Goal: Task Accomplishment & Management: Manage account settings

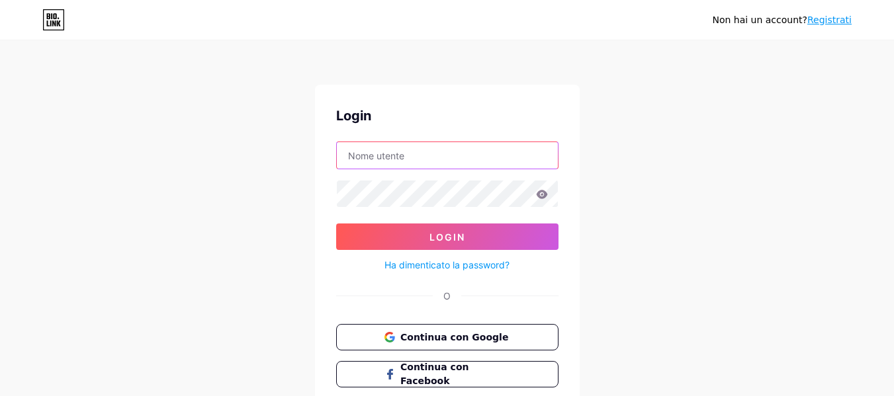
click at [359, 161] on input "text" at bounding box center [447, 155] width 221 height 26
type input "[EMAIL_ADDRESS][DOMAIN_NAME]"
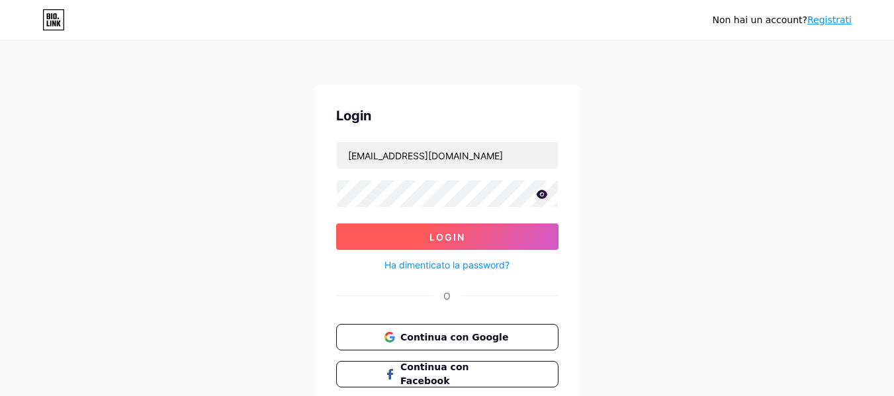
click at [433, 232] on font "Login" at bounding box center [447, 237] width 36 height 11
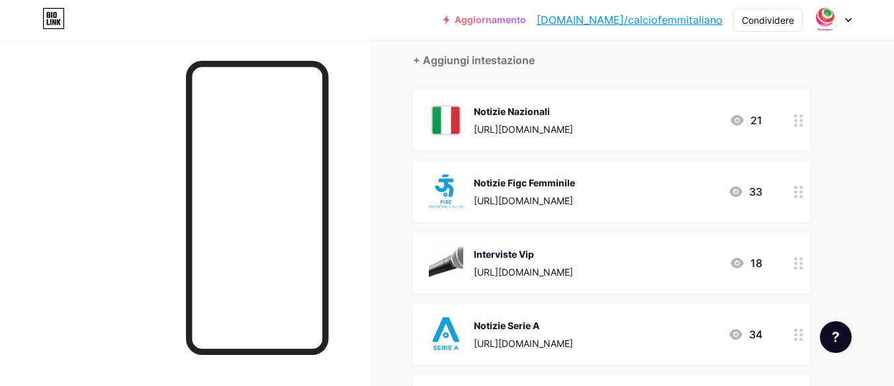
scroll to position [132, 0]
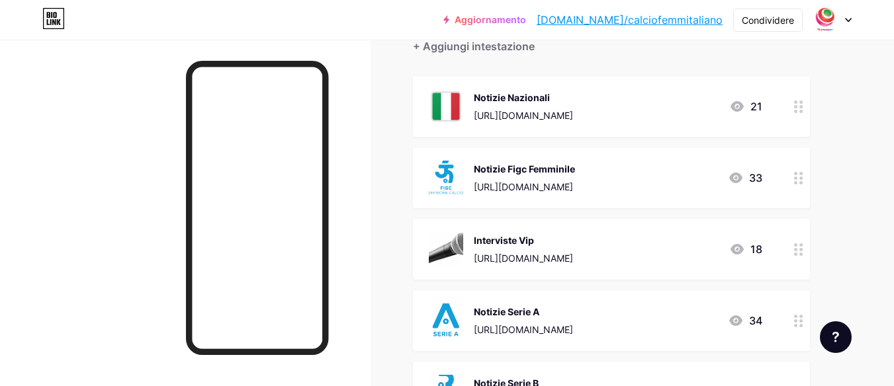
click at [802, 106] on circle at bounding box center [800, 106] width 3 height 3
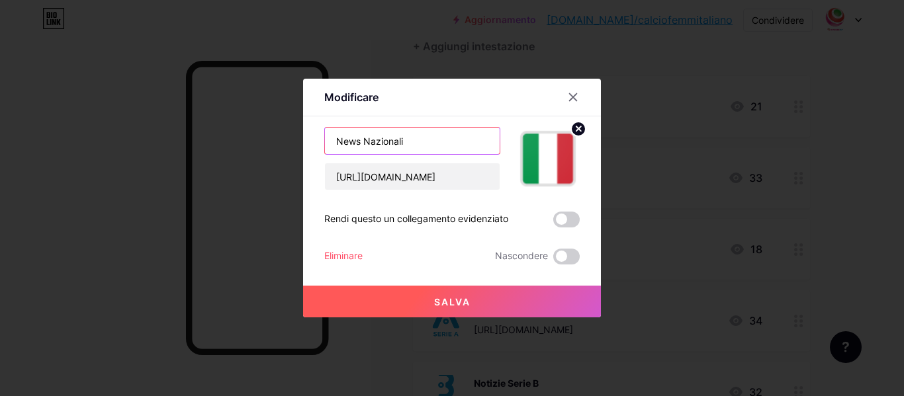
click at [429, 147] on input "News Nazionali" at bounding box center [412, 141] width 175 height 26
type input "News Nazionali Italiane"
click at [492, 301] on button "Salva" at bounding box center [452, 302] width 298 height 32
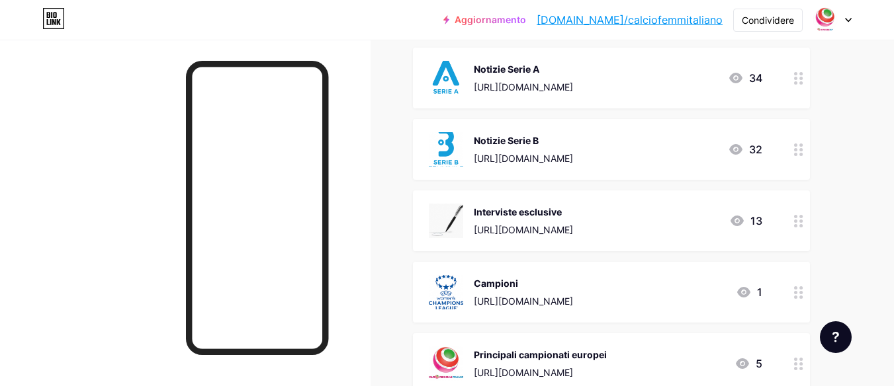
scroll to position [397, 0]
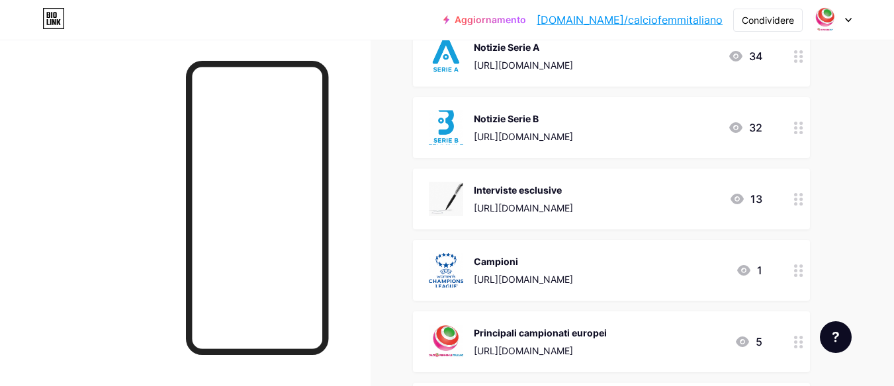
click at [800, 275] on circle at bounding box center [800, 275] width 3 height 3
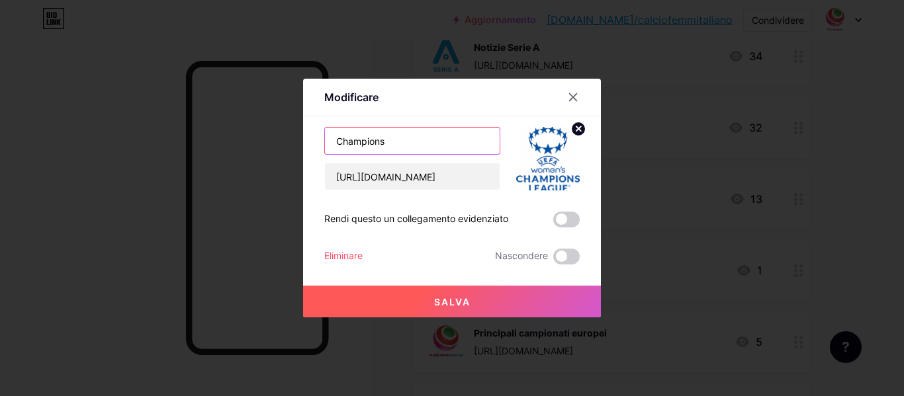
click at [394, 142] on input "Champions" at bounding box center [412, 141] width 175 height 26
click at [325, 144] on input "Champions" at bounding box center [412, 141] width 175 height 26
click at [450, 142] on input "Women's Champions" at bounding box center [412, 141] width 175 height 26
type input "Women's Champions League"
click at [465, 296] on button "Salva" at bounding box center [452, 302] width 298 height 32
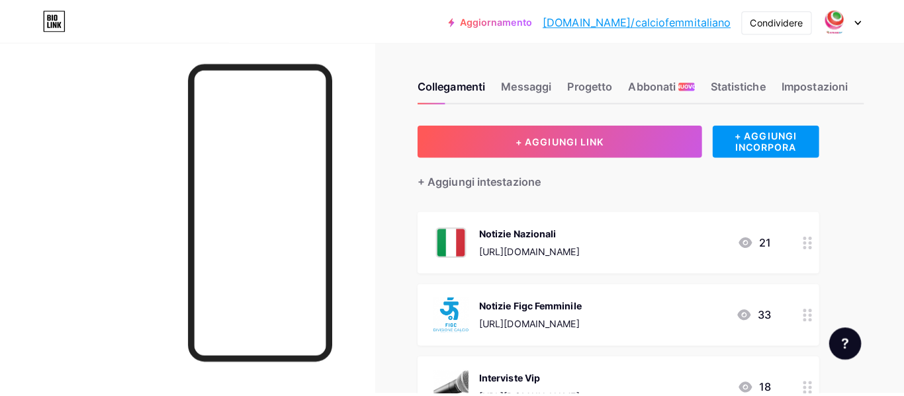
scroll to position [0, 0]
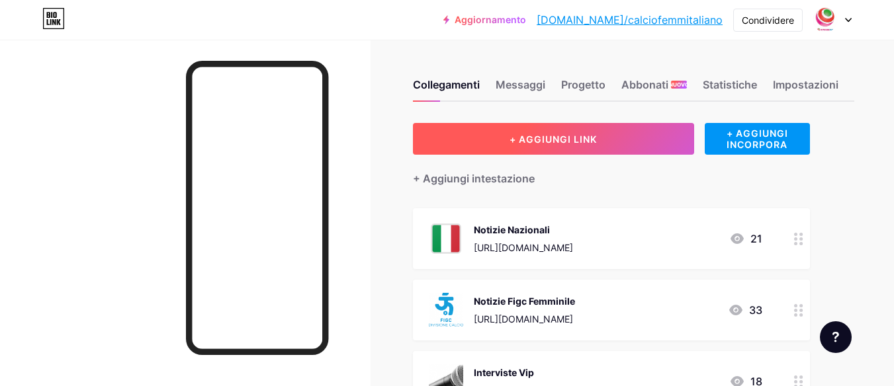
click at [494, 150] on button "+ AGGIUNGI LINK" at bounding box center [553, 139] width 281 height 32
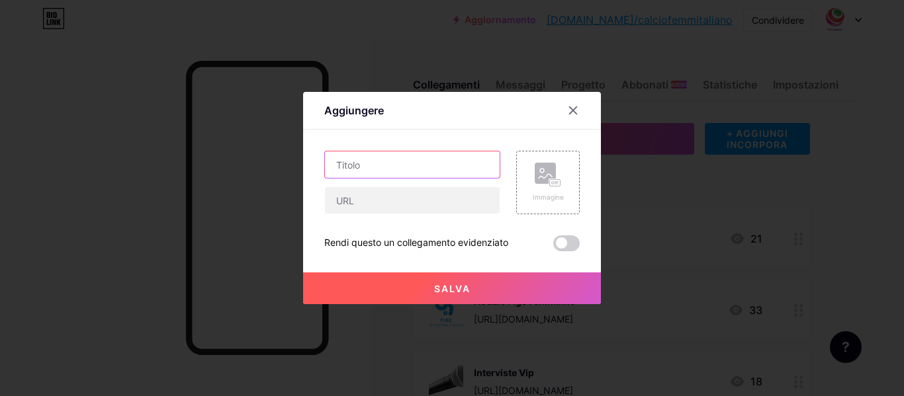
click at [422, 164] on input "text" at bounding box center [412, 164] width 175 height 26
type input "News FIFA"
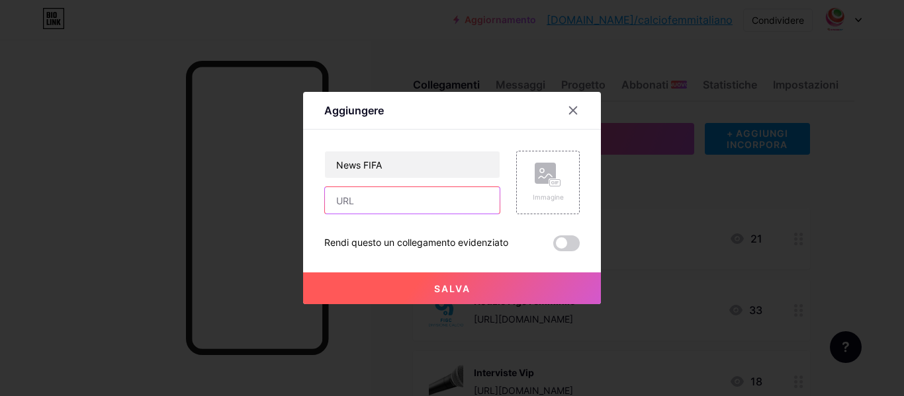
click at [354, 196] on input "text" at bounding box center [412, 200] width 175 height 26
paste input "[URL][DOMAIN_NAME]"
type input "[URL][DOMAIN_NAME]"
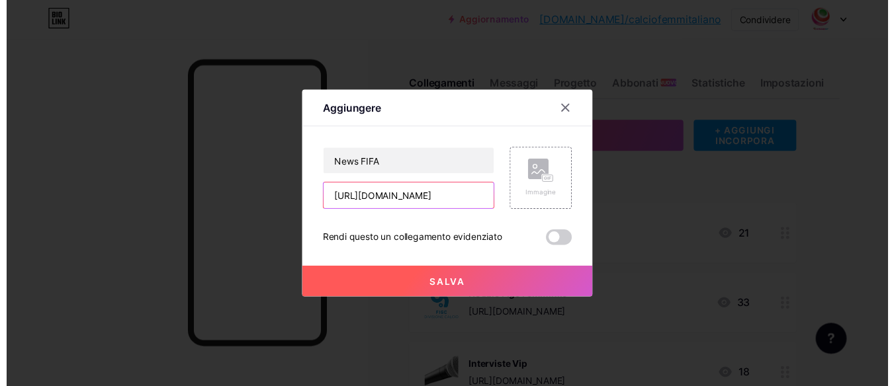
scroll to position [0, 0]
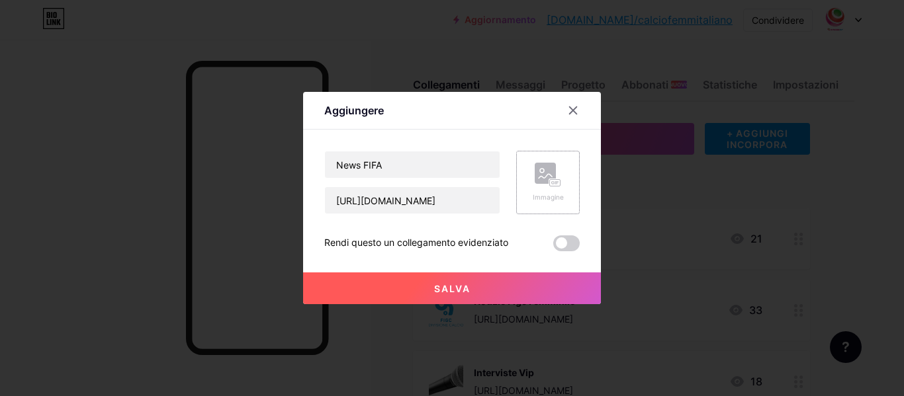
click at [535, 183] on rect at bounding box center [545, 173] width 21 height 21
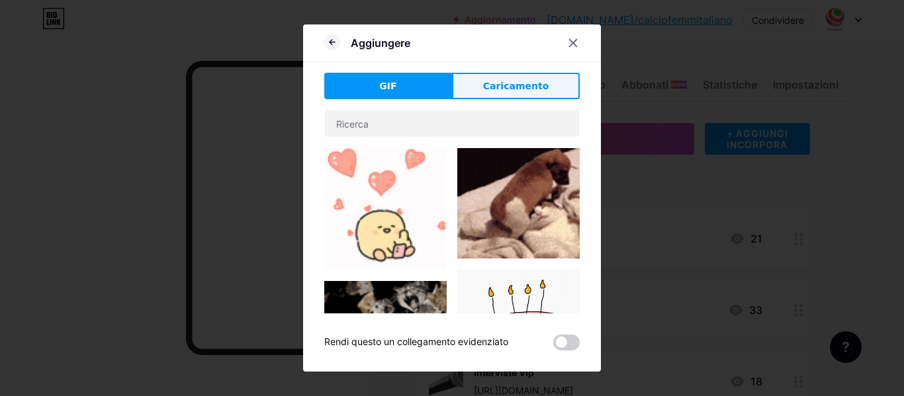
click at [503, 93] on button "Caricamento" at bounding box center [516, 86] width 128 height 26
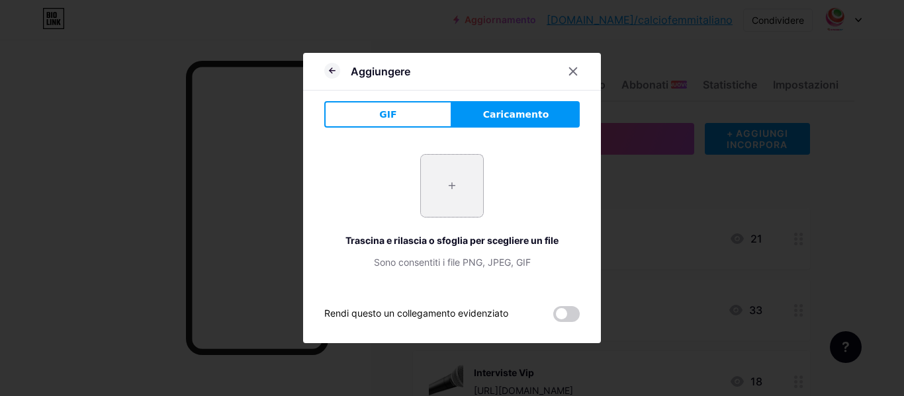
click at [469, 169] on input "file" at bounding box center [452, 186] width 62 height 62
type input "C:\fakepath\images.jpg"
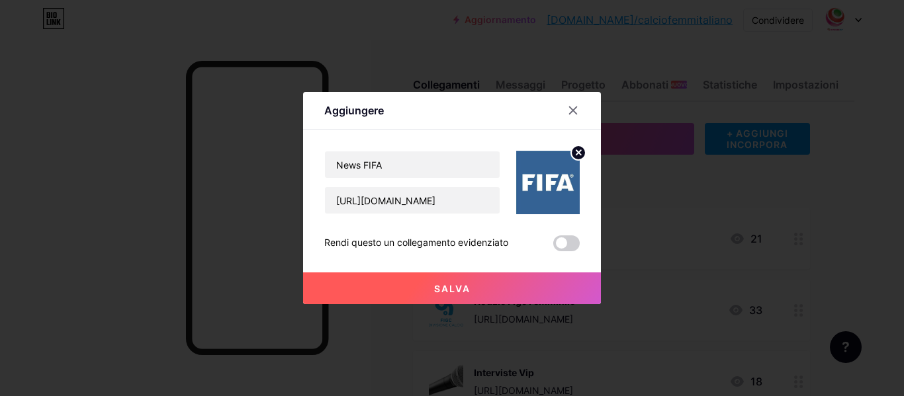
click at [445, 284] on font "Salva" at bounding box center [452, 288] width 36 height 11
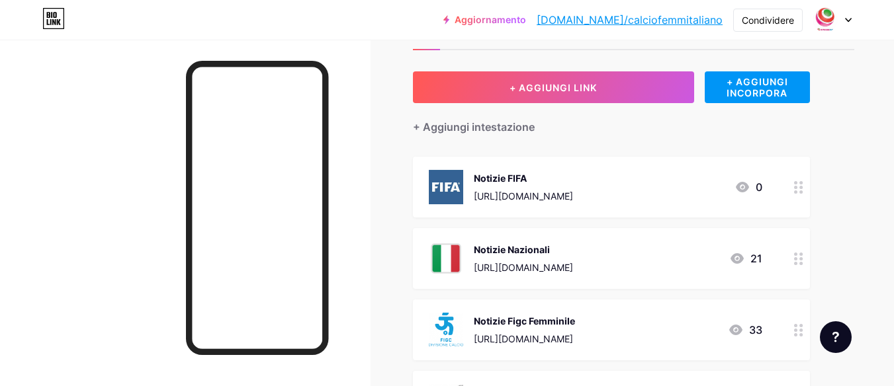
scroll to position [66, 0]
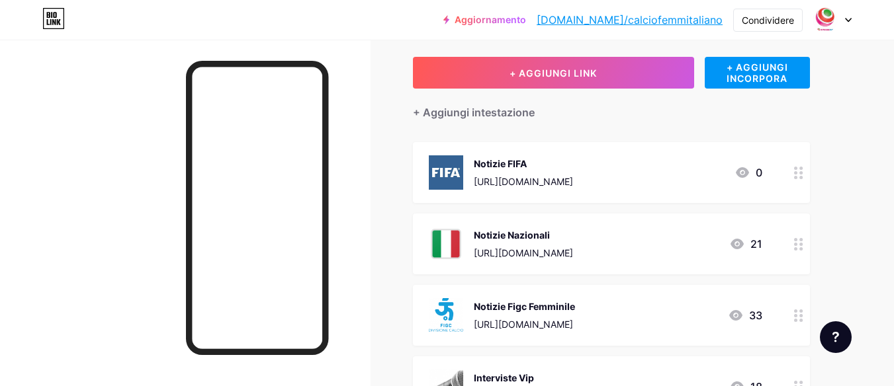
drag, startPoint x: 558, startPoint y: 165, endPoint x: 568, endPoint y: 241, distance: 76.7
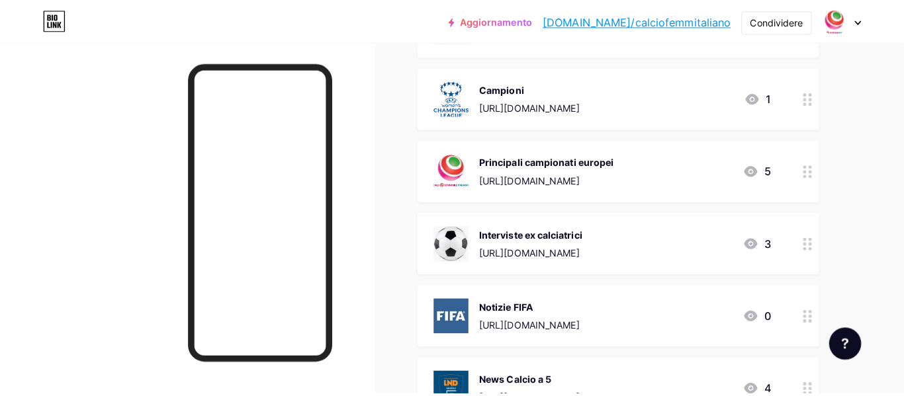
scroll to position [493, 0]
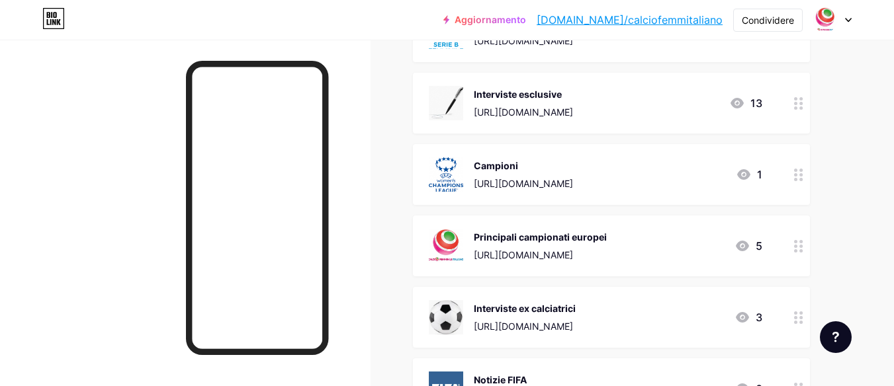
click at [801, 181] on div at bounding box center [798, 174] width 22 height 61
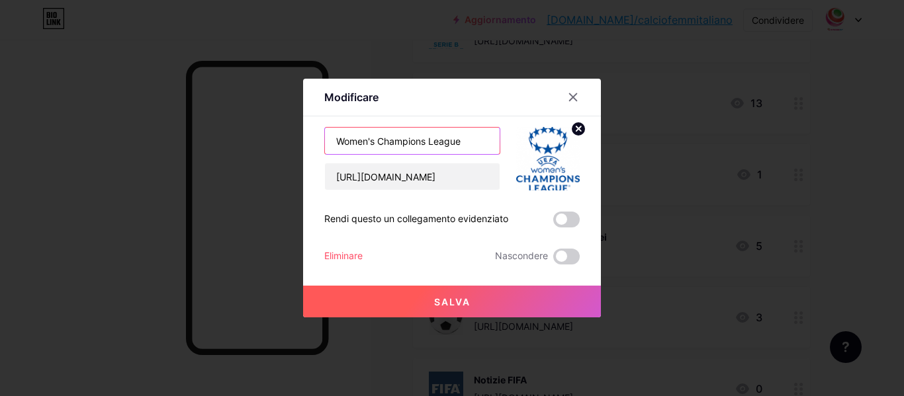
drag, startPoint x: 458, startPoint y: 143, endPoint x: 298, endPoint y: 142, distance: 160.1
click at [303, 142] on div "Modificare Contenuto YouTube Riproduci video di YouTube senza uscire dalla tua …" at bounding box center [452, 198] width 298 height 239
type input "News Uefa e Champions"
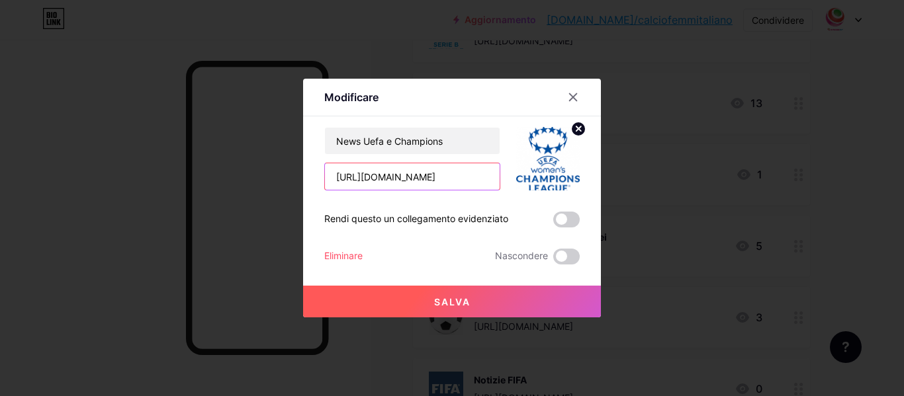
scroll to position [0, 326]
drag, startPoint x: 331, startPoint y: 179, endPoint x: 495, endPoint y: 181, distance: 164.7
click at [495, 181] on div "News Uefa e Champions [URL][DOMAIN_NAME]" at bounding box center [451, 159] width 255 height 64
paste input "text"
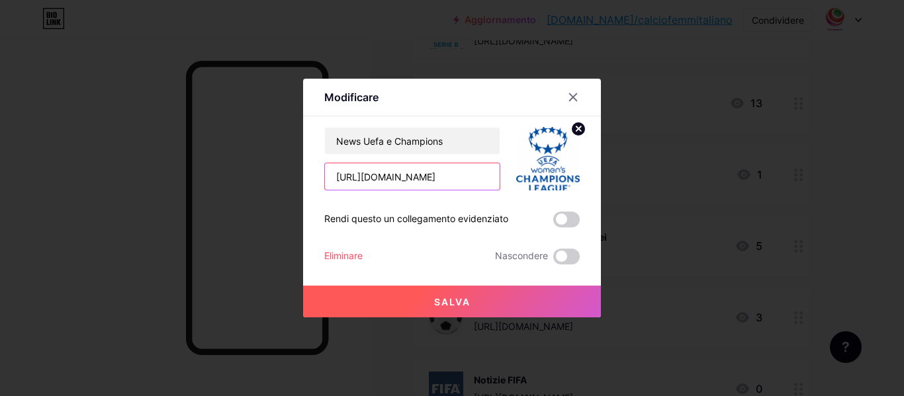
type input "[URL][DOMAIN_NAME]"
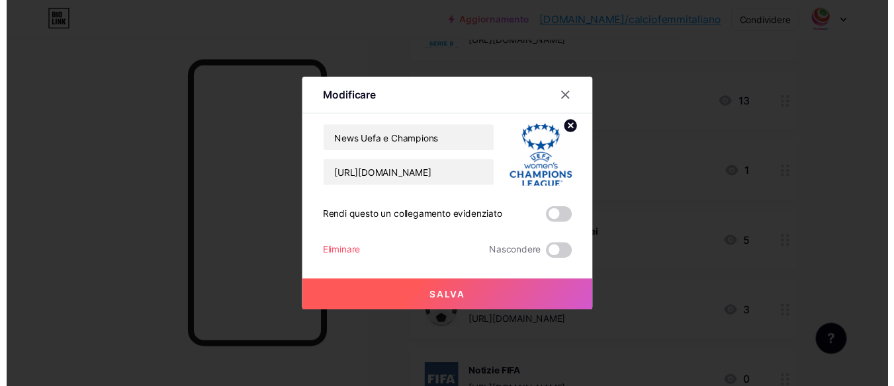
scroll to position [0, 0]
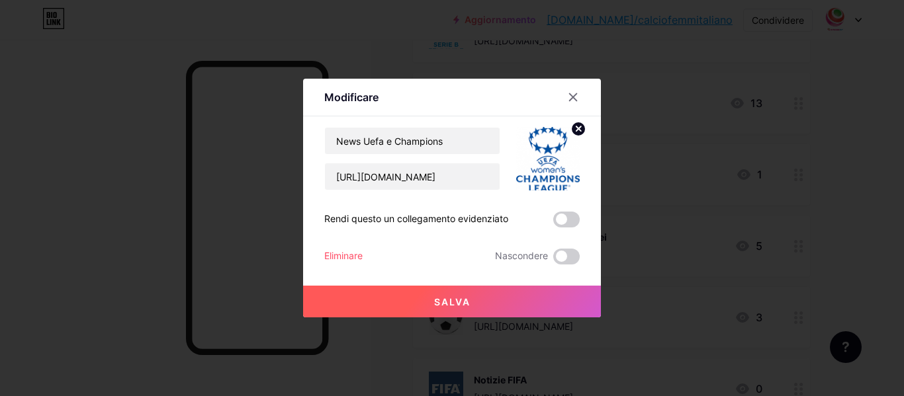
click at [456, 300] on font "Salva" at bounding box center [452, 301] width 36 height 11
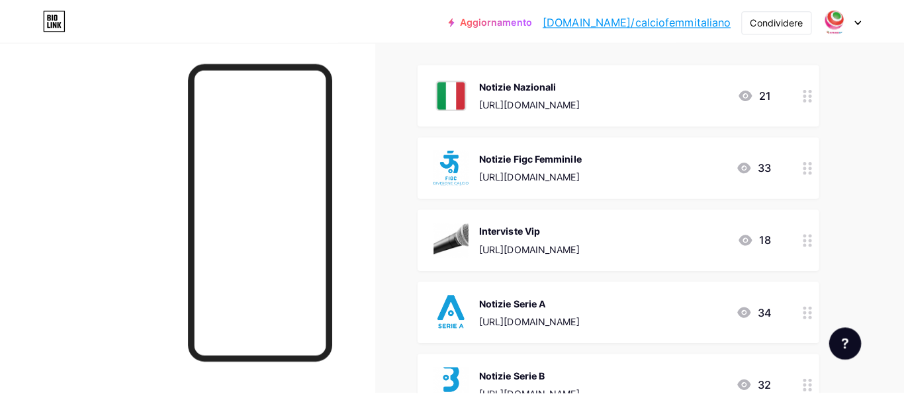
scroll to position [30, 0]
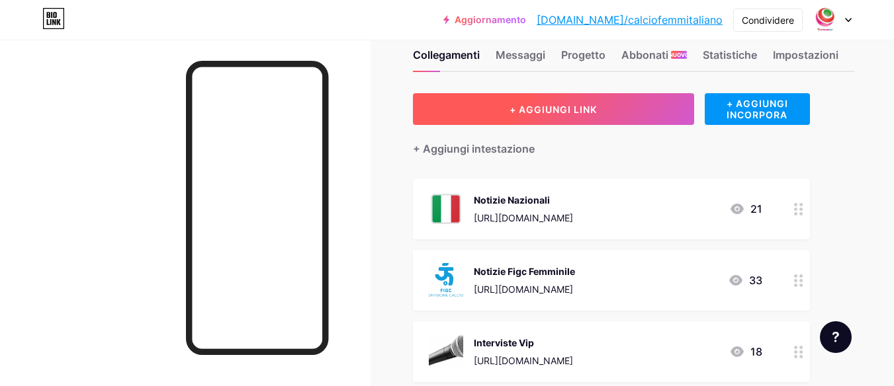
click at [558, 111] on font "+ AGGIUNGI LINK" at bounding box center [552, 109] width 87 height 11
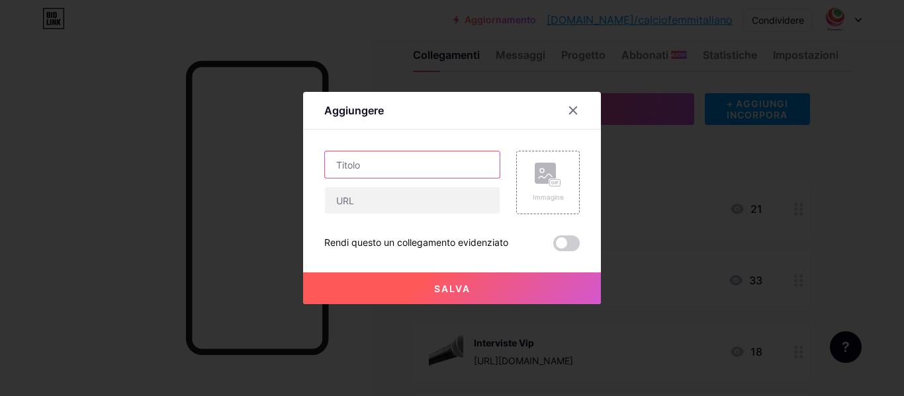
click at [416, 167] on input "text" at bounding box center [412, 164] width 175 height 26
type input "Dichiarazioni Social"
click at [553, 167] on icon at bounding box center [548, 175] width 26 height 24
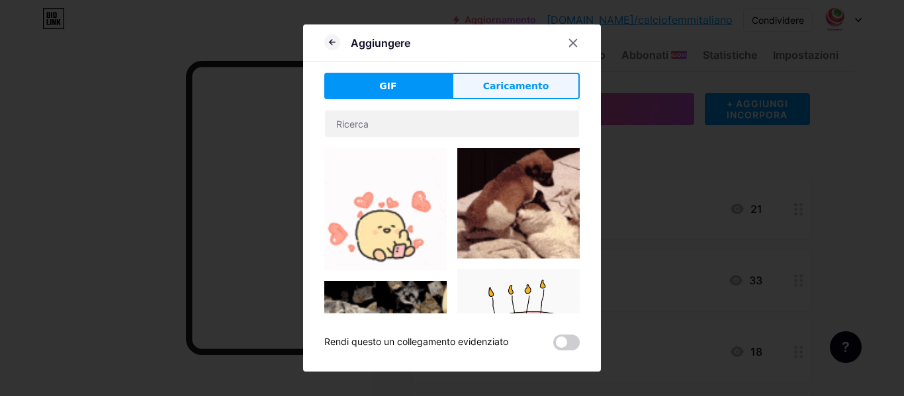
click at [477, 87] on button "Caricamento" at bounding box center [516, 86] width 128 height 26
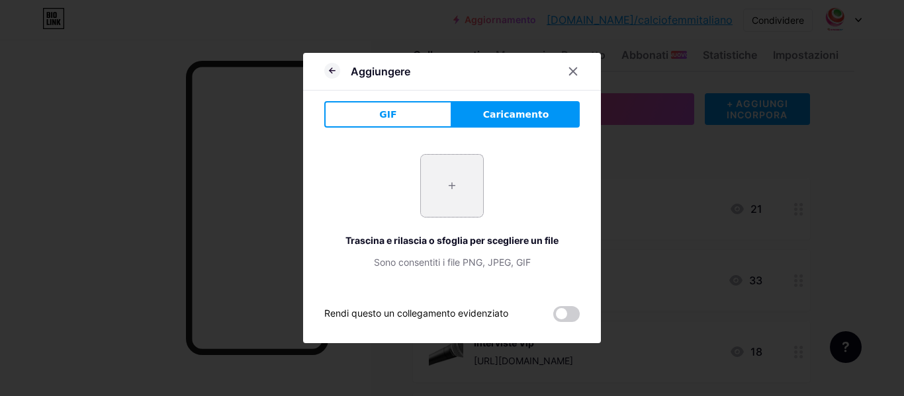
click at [443, 195] on input "file" at bounding box center [452, 186] width 62 height 62
type input "C:\fakepath\social.jpg"
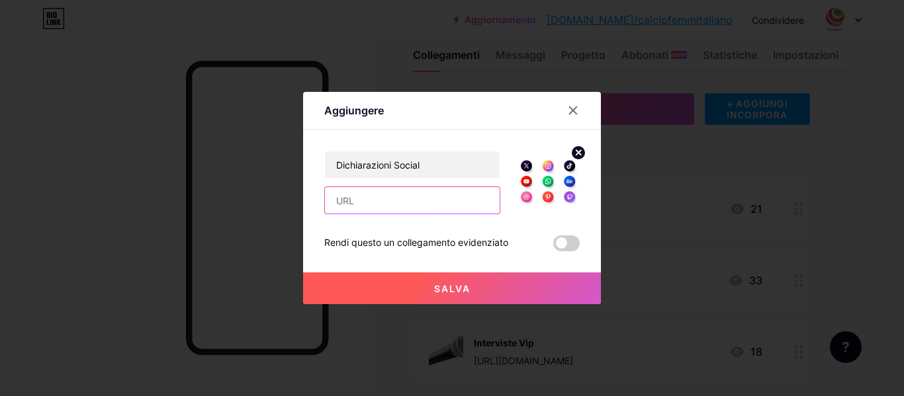
click at [386, 193] on input "text" at bounding box center [412, 200] width 175 height 26
paste input "[URL][DOMAIN_NAME]"
type input "[URL][DOMAIN_NAME]"
click at [422, 291] on button "Salva" at bounding box center [452, 289] width 298 height 32
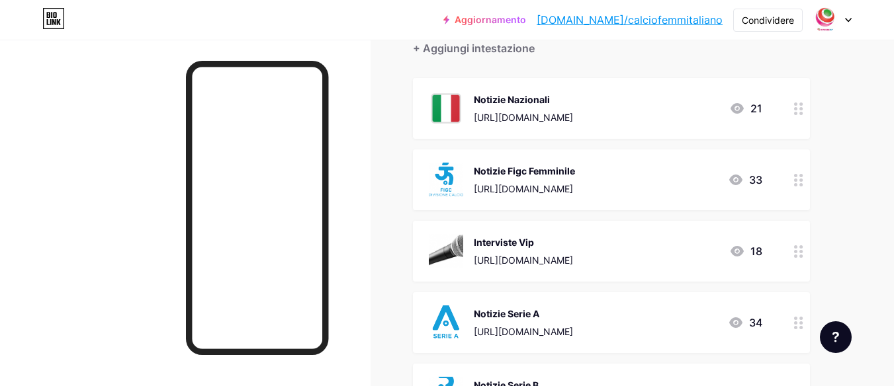
scroll to position [151, 0]
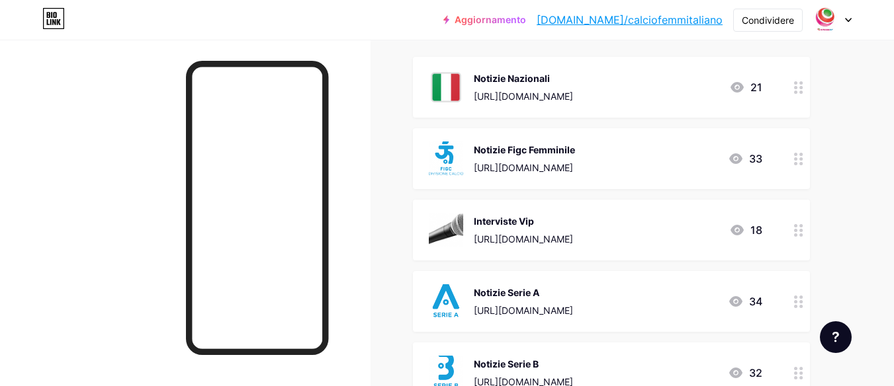
drag, startPoint x: 523, startPoint y: 302, endPoint x: 509, endPoint y: 128, distance: 175.2
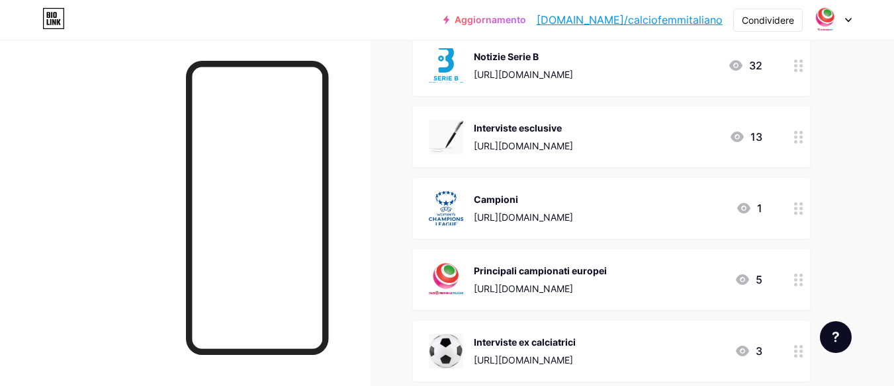
scroll to position [482, 0]
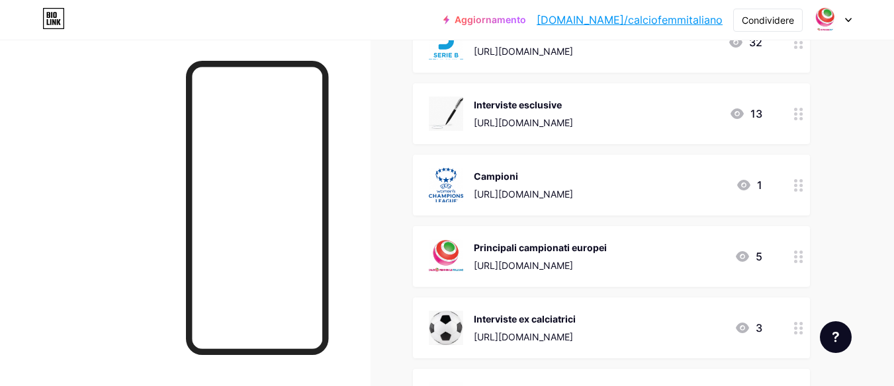
click at [805, 192] on div at bounding box center [798, 185] width 22 height 61
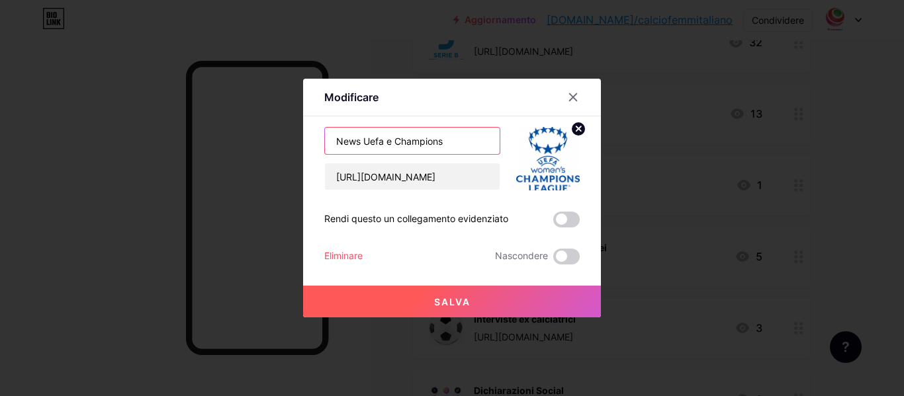
click at [361, 140] on input "News Uefa e Champions" at bounding box center [412, 141] width 175 height 26
drag, startPoint x: 364, startPoint y: 140, endPoint x: 388, endPoint y: 143, distance: 24.6
click at [388, 143] on input "News Uefa e Champions" at bounding box center [412, 141] width 175 height 26
drag, startPoint x: 389, startPoint y: 139, endPoint x: 388, endPoint y: 146, distance: 7.4
click at [388, 146] on input "News Tornei Champions" at bounding box center [412, 141] width 175 height 26
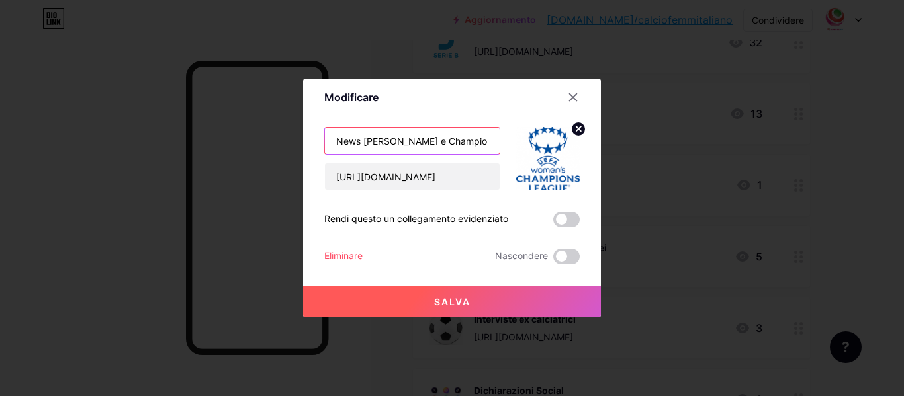
type input "News [PERSON_NAME] e Champions"
click at [450, 304] on font "Salva" at bounding box center [452, 301] width 36 height 11
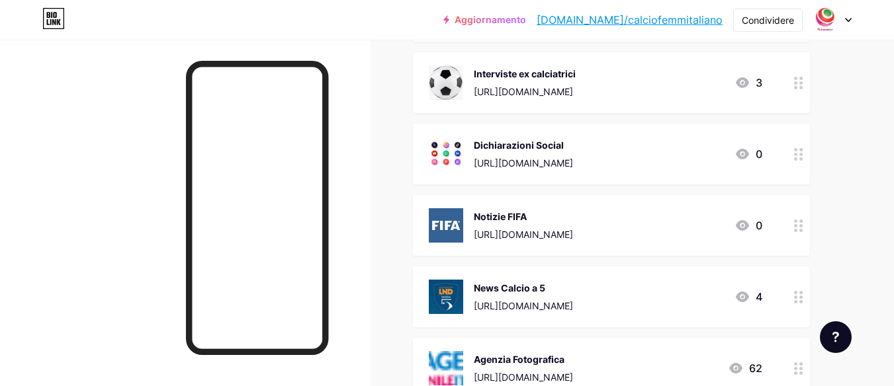
scroll to position [747, 0]
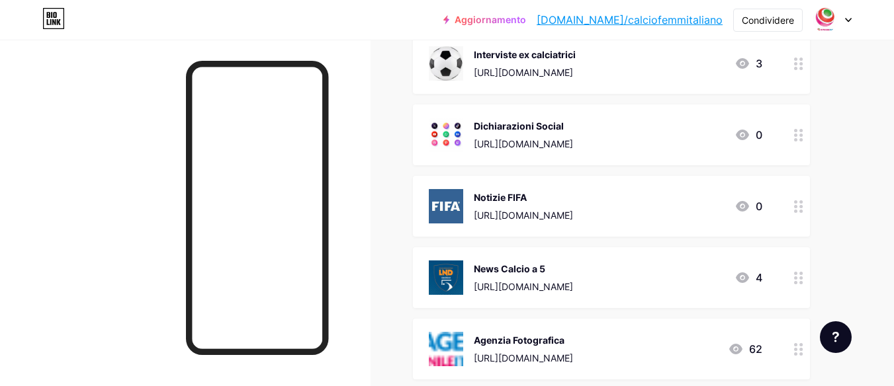
click at [742, 207] on icon at bounding box center [742, 206] width 13 height 11
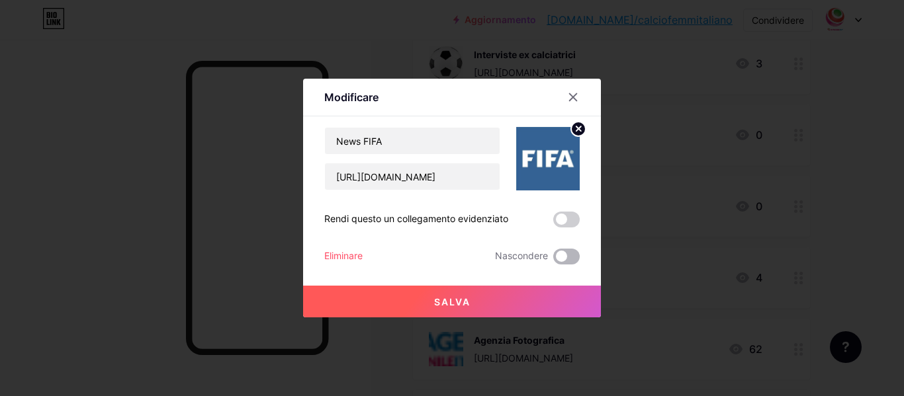
click at [570, 255] on span at bounding box center [566, 257] width 26 height 16
click at [553, 260] on input "checkbox" at bounding box center [553, 260] width 0 height 0
click at [540, 303] on button "Salva" at bounding box center [452, 302] width 298 height 32
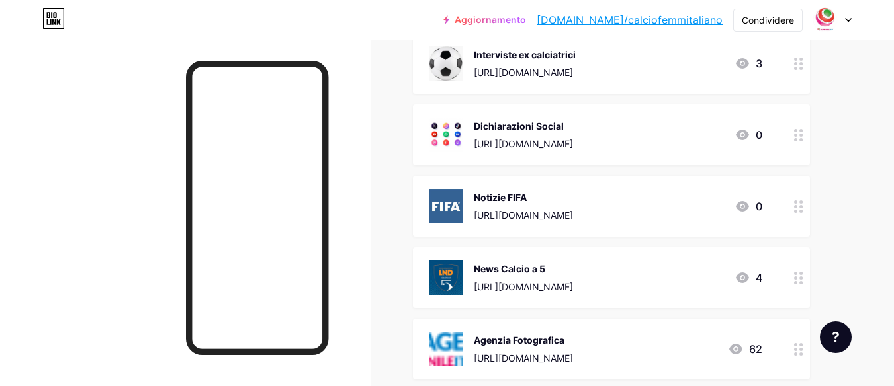
drag, startPoint x: 622, startPoint y: 212, endPoint x: 622, endPoint y: 282, distance: 70.1
click at [383, 217] on div "Collegamenti Messaggi Progetto Abbonati NUOVO Statistiche Impostazioni + AGGIUN…" at bounding box center [455, 68] width 910 height 1551
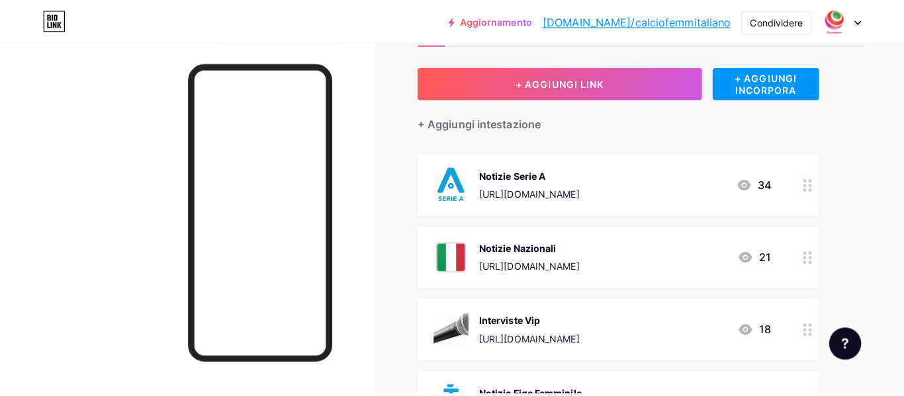
scroll to position [0, 0]
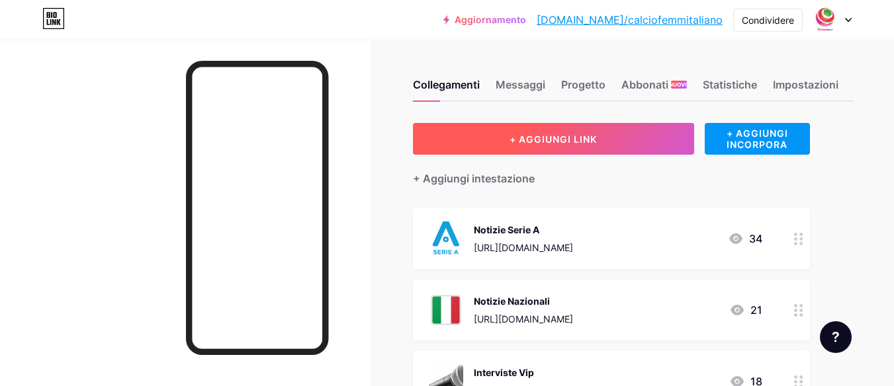
click at [505, 138] on button "+ AGGIUNGI LINK" at bounding box center [553, 139] width 281 height 32
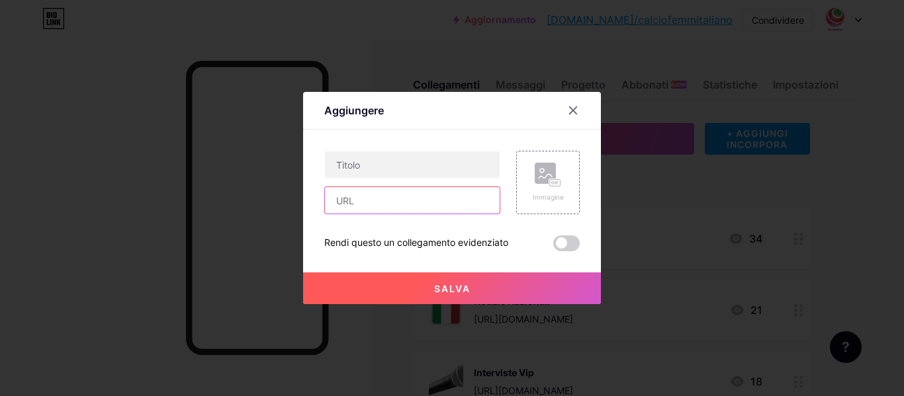
click at [415, 193] on input "text" at bounding box center [412, 200] width 175 height 26
paste input "[URL][DOMAIN_NAME]"
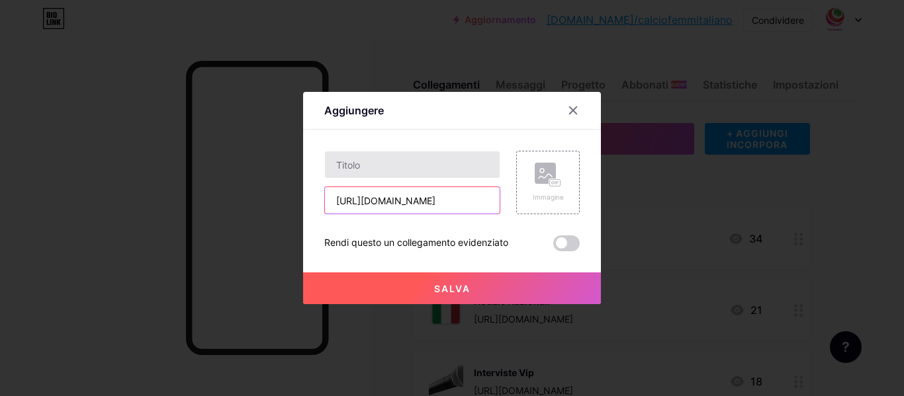
type input "[URL][DOMAIN_NAME]"
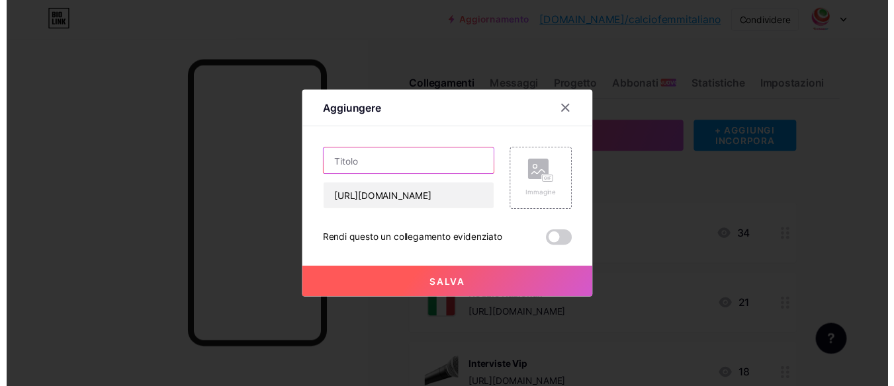
scroll to position [0, 0]
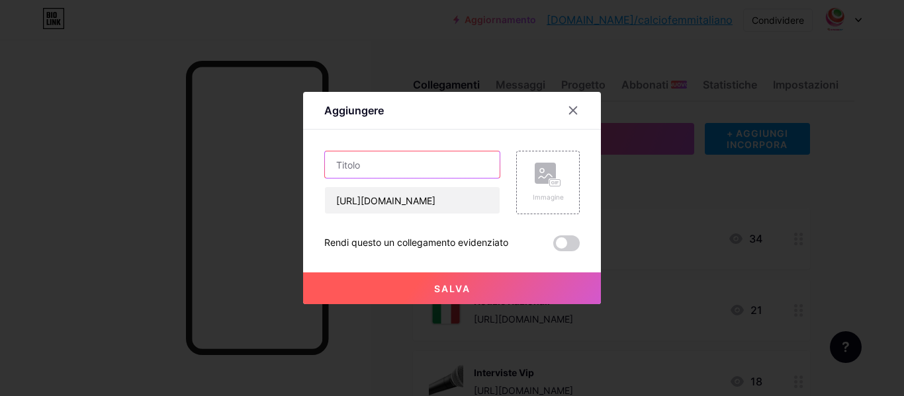
click at [413, 162] on input "text" at bounding box center [412, 164] width 175 height 26
type input "EXTRA TIME"
click at [428, 280] on button "Salva" at bounding box center [452, 289] width 298 height 32
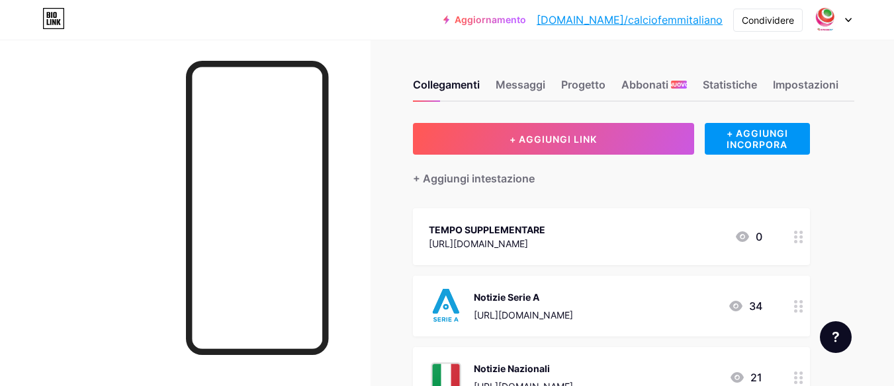
drag, startPoint x: 694, startPoint y: 237, endPoint x: 699, endPoint y: 215, distance: 22.5
click at [699, 215] on div "TEMPO SUPPLEMENTARE [URL][DOMAIN_NAME] 0" at bounding box center [611, 236] width 397 height 57
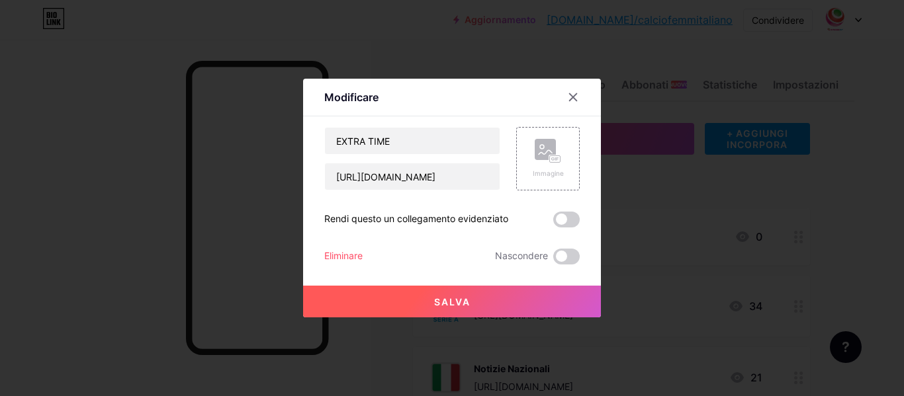
click at [763, 226] on div at bounding box center [452, 198] width 904 height 396
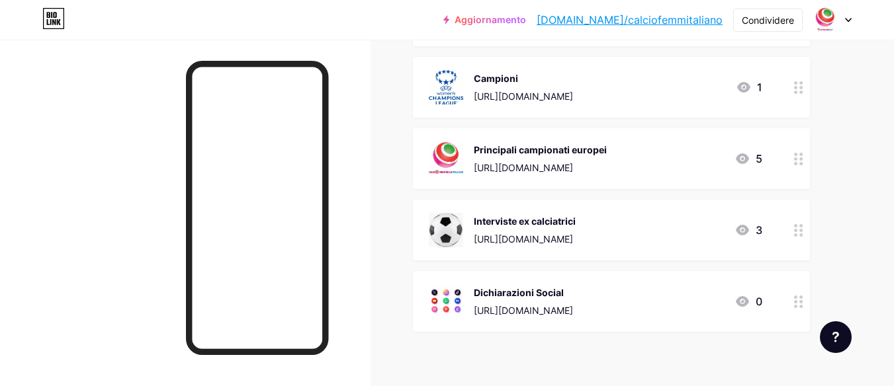
scroll to position [681, 0]
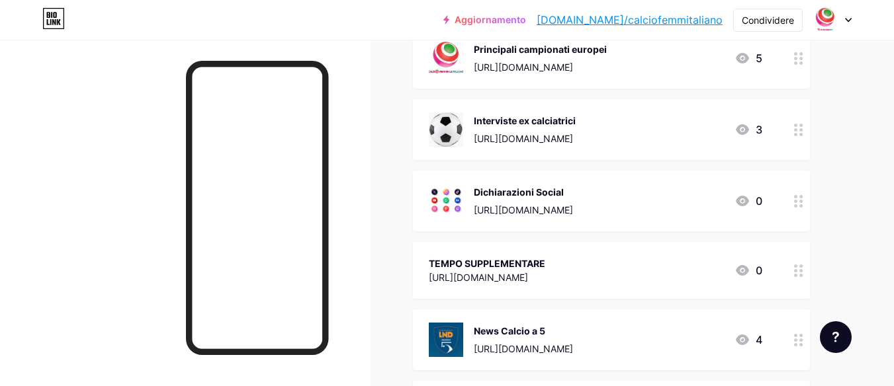
click at [791, 267] on div at bounding box center [798, 270] width 22 height 57
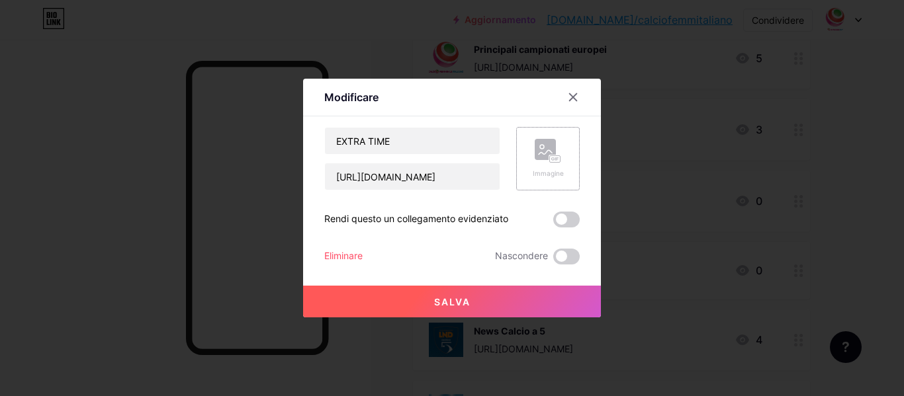
click at [527, 153] on div "Immagine" at bounding box center [548, 159] width 64 height 64
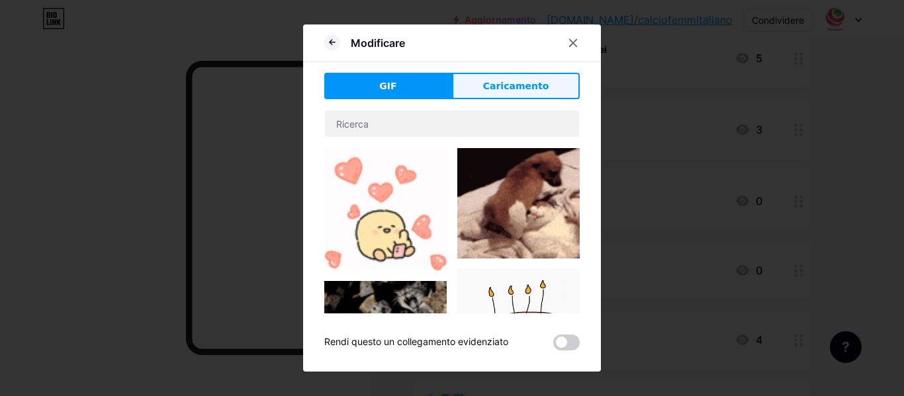
click at [478, 91] on button "Caricamento" at bounding box center [516, 86] width 128 height 26
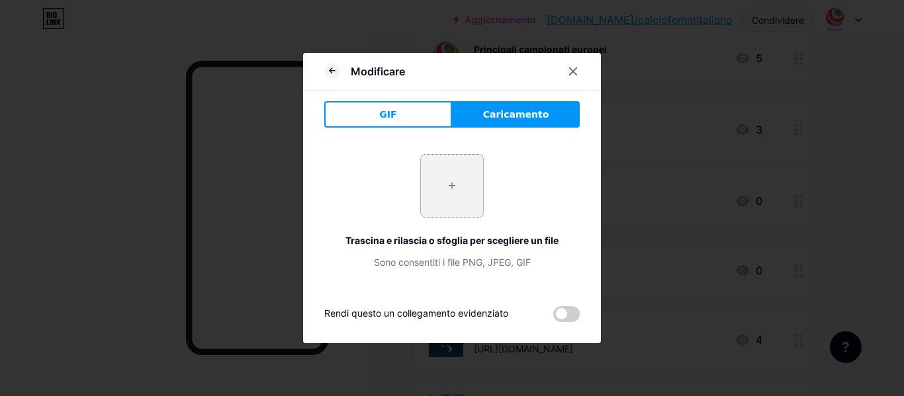
click at [444, 193] on input "file" at bounding box center [452, 186] width 62 height 62
type input "C:\fakepath\news.webp"
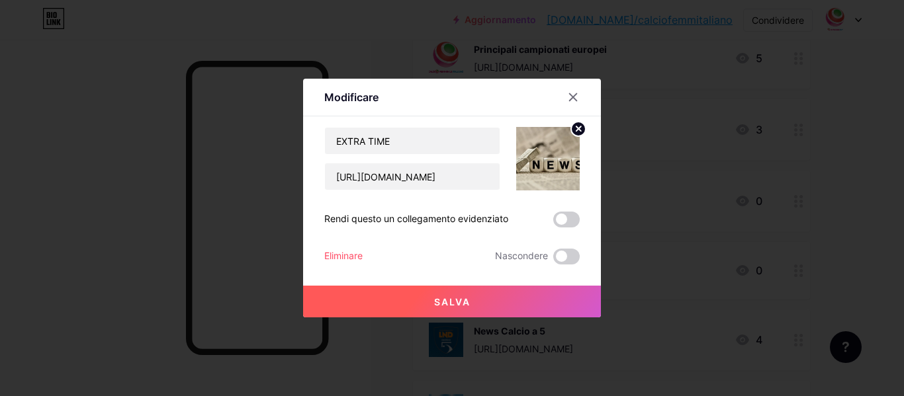
click at [468, 312] on button "Salva" at bounding box center [452, 302] width 298 height 32
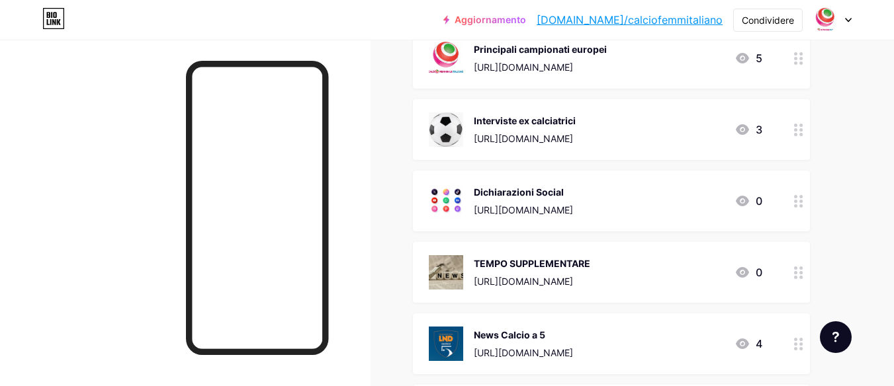
click at [802, 275] on icon at bounding box center [798, 273] width 9 height 13
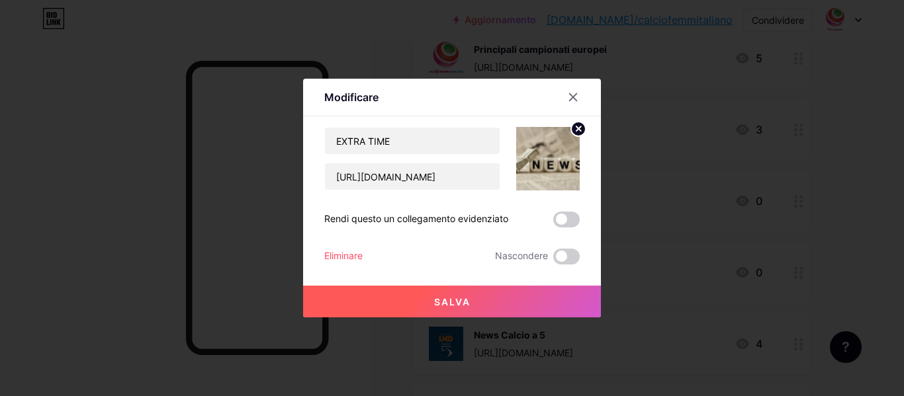
click at [549, 161] on img at bounding box center [548, 159] width 64 height 64
click at [539, 156] on img at bounding box center [548, 159] width 64 height 64
click at [545, 149] on img at bounding box center [548, 159] width 64 height 64
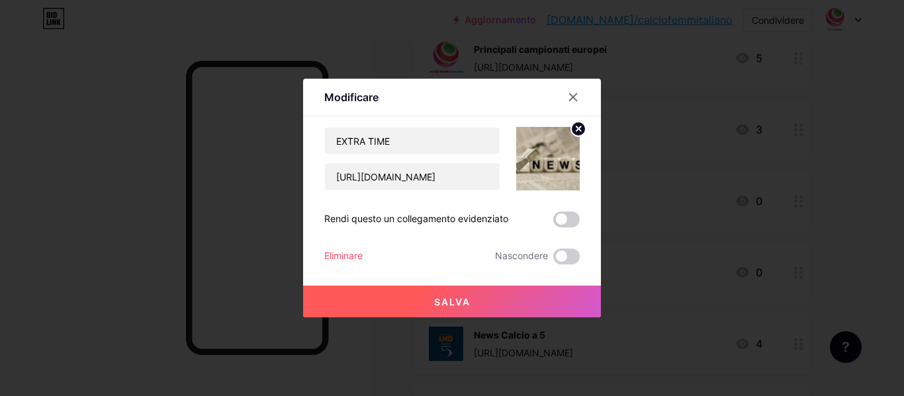
click at [545, 149] on img at bounding box center [548, 159] width 64 height 64
click at [553, 171] on img at bounding box center [548, 159] width 64 height 64
click at [571, 132] on circle at bounding box center [578, 129] width 15 height 15
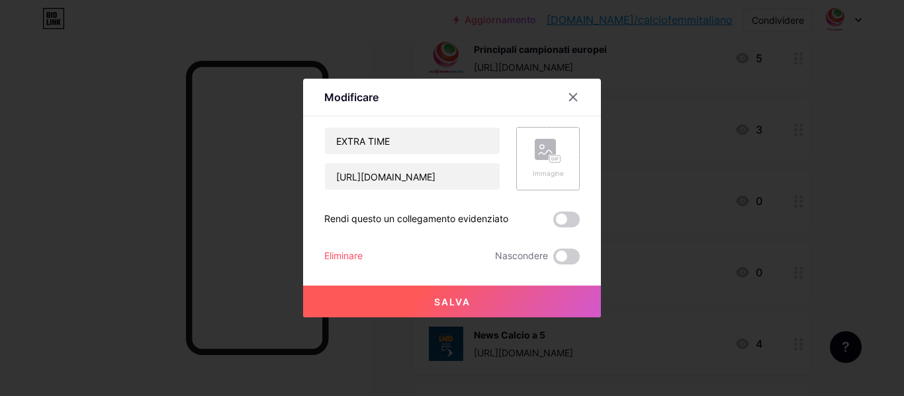
click at [550, 146] on rect at bounding box center [545, 149] width 21 height 21
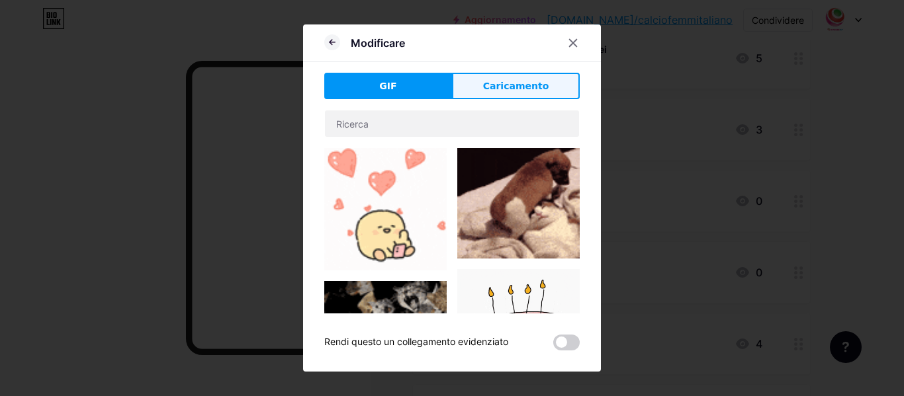
click at [527, 91] on font "Caricamento" at bounding box center [516, 86] width 66 height 11
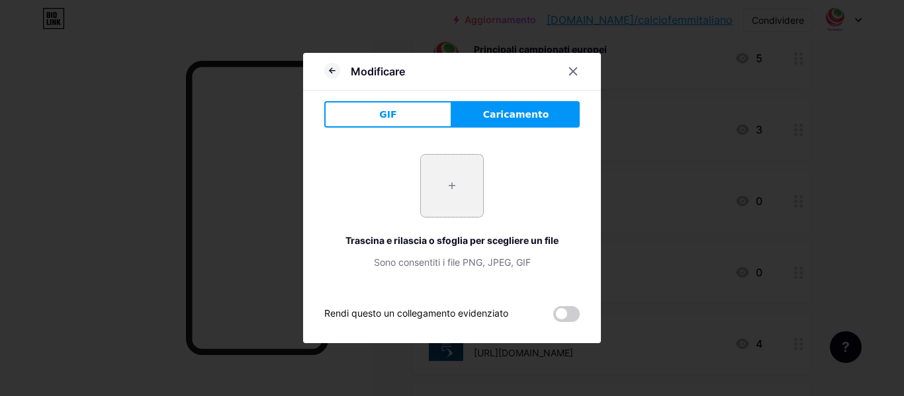
click at [452, 179] on input "file" at bounding box center [452, 186] width 62 height 62
type input "C:\fakepath\news.webp"
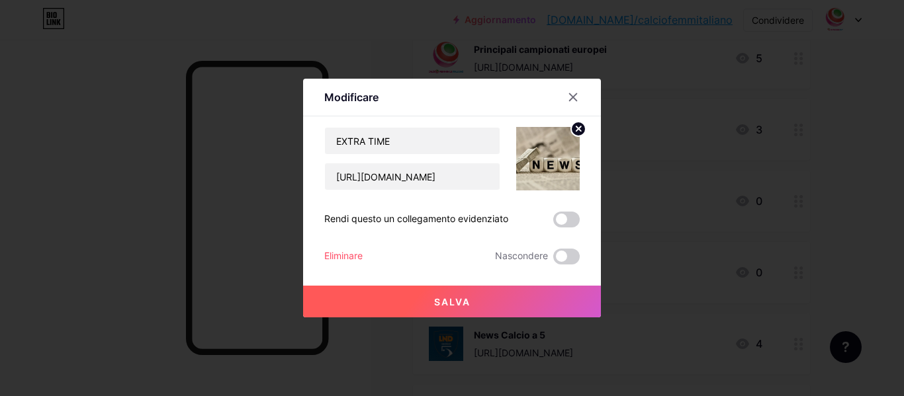
click at [492, 294] on button "Salva" at bounding box center [452, 302] width 298 height 32
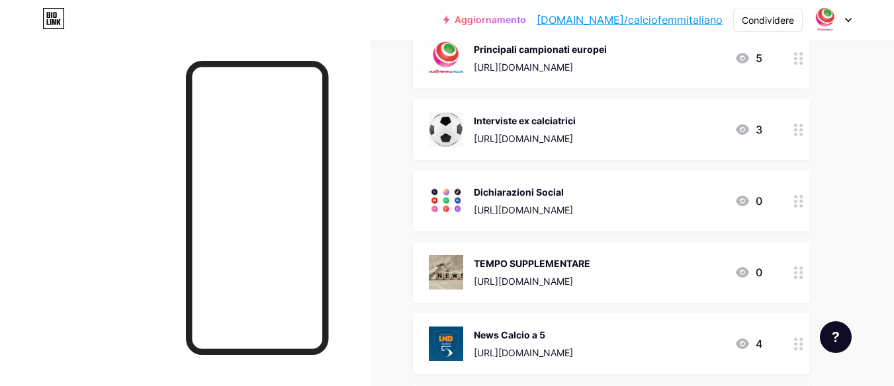
click at [787, 272] on div at bounding box center [798, 272] width 22 height 61
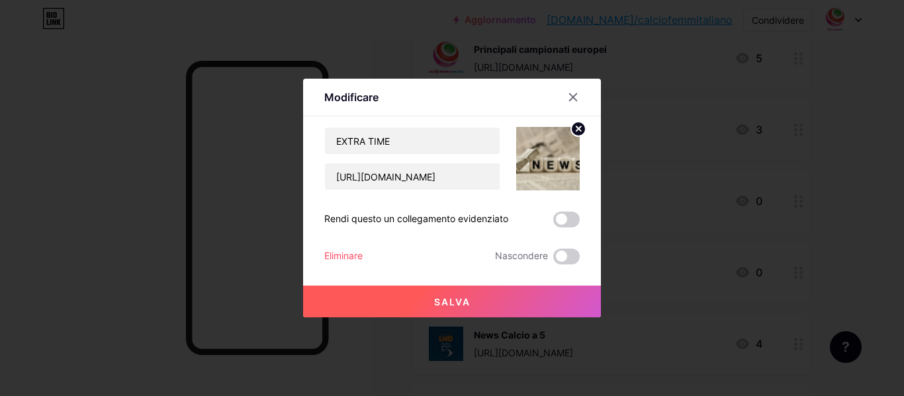
click at [571, 134] on circle at bounding box center [578, 129] width 15 height 15
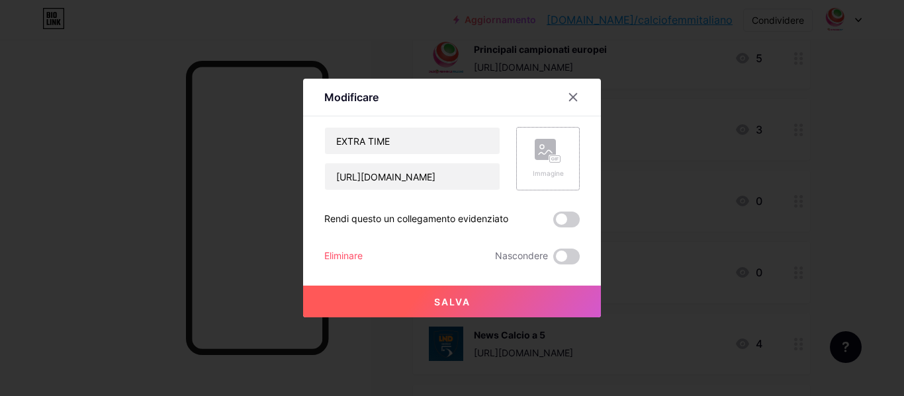
click at [557, 150] on div "Immagine" at bounding box center [548, 159] width 31 height 40
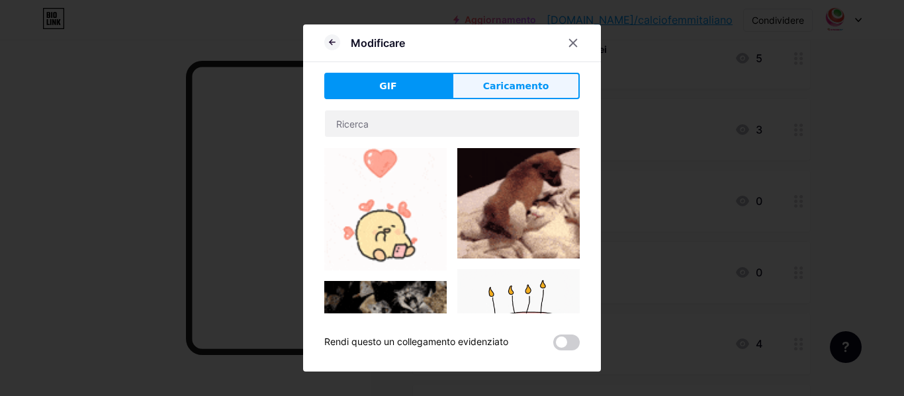
click at [488, 95] on button "Caricamento" at bounding box center [516, 86] width 128 height 26
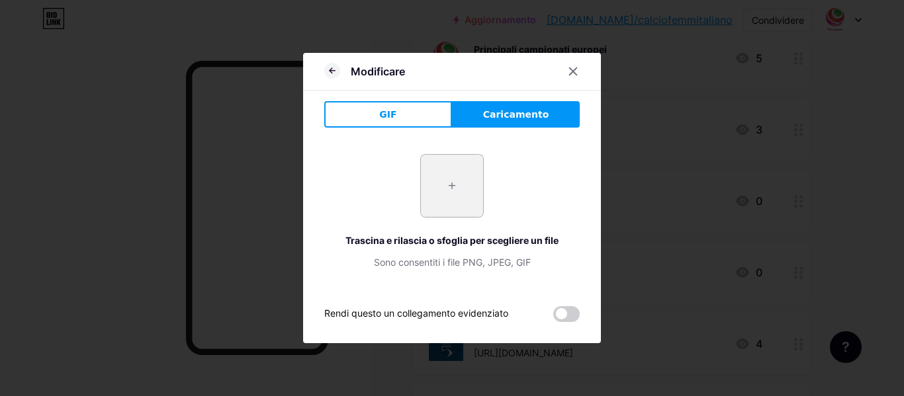
click at [423, 198] on input "file" at bounding box center [452, 186] width 62 height 62
type input "C:\fakepath\news.jpg"
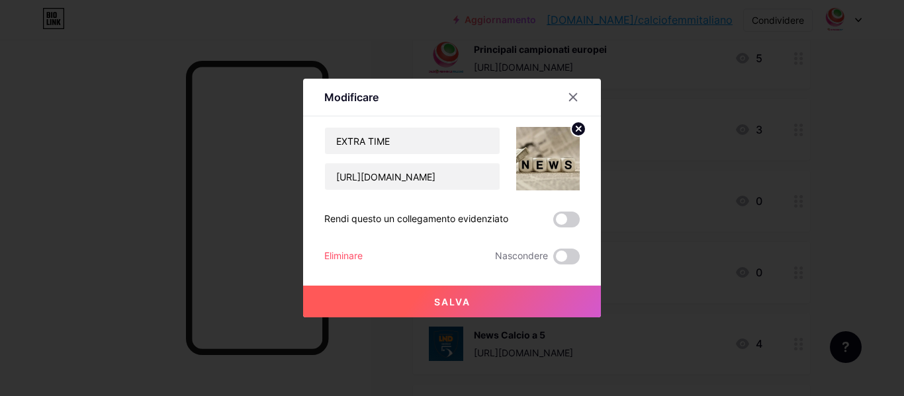
click at [482, 305] on button "Salva" at bounding box center [452, 302] width 298 height 32
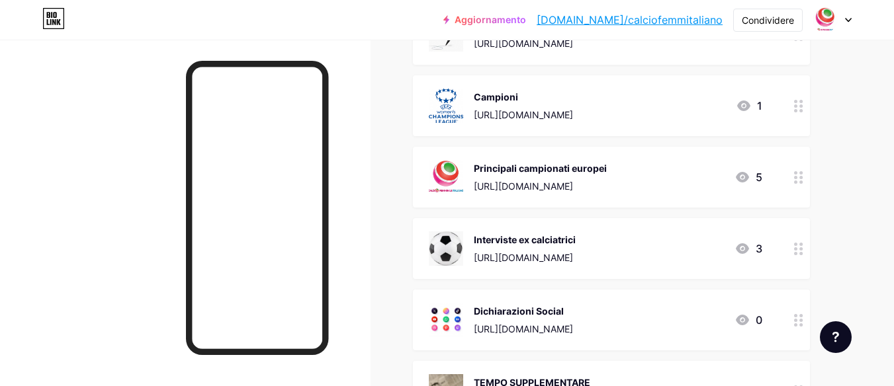
scroll to position [482, 0]
